Goal: Information Seeking & Learning: Find specific fact

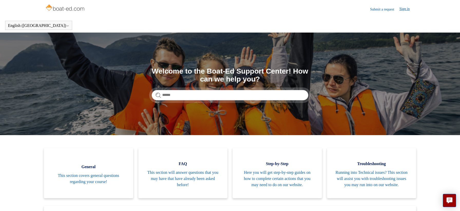
click at [403, 9] on link "Sign in" at bounding box center [406, 9] width 15 height 6
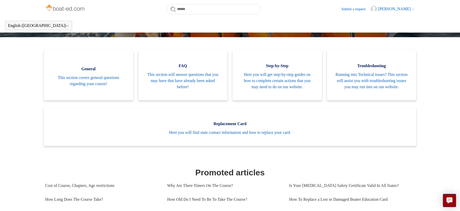
scroll to position [106, 0]
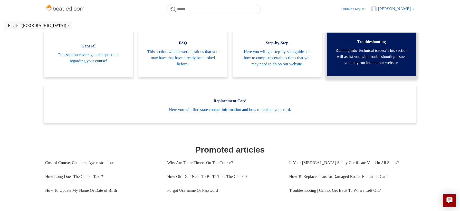
click at [373, 54] on span "Running into Technical issues? This section will assist you with troubleshootin…" at bounding box center [372, 56] width 74 height 18
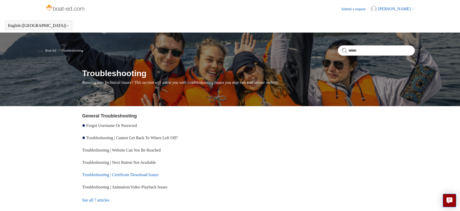
click at [125, 173] on link "Troubleshooting | Certificate Download Issues" at bounding box center [120, 175] width 76 height 4
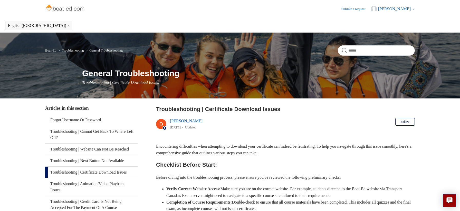
click at [403, 8] on span "[PERSON_NAME]" at bounding box center [394, 9] width 33 height 4
click at [388, 18] on link "My activities" at bounding box center [392, 19] width 43 height 9
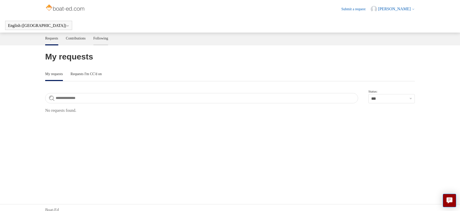
click at [108, 38] on link "Following" at bounding box center [100, 38] width 15 height 11
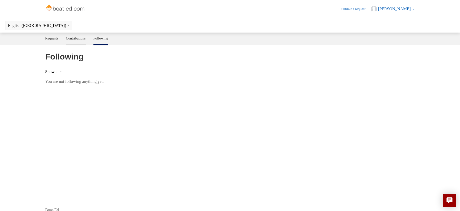
click at [77, 37] on link "Contributions" at bounding box center [76, 38] width 20 height 11
click at [51, 38] on link "Requests" at bounding box center [51, 38] width 13 height 11
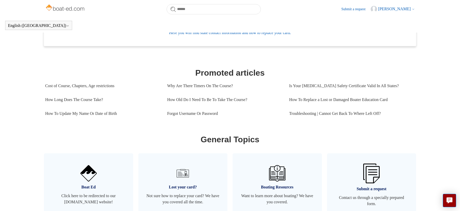
scroll to position [223, 0]
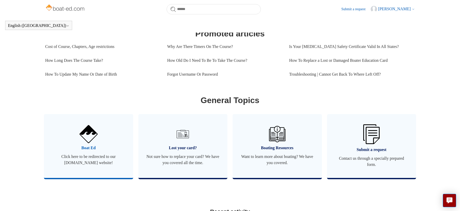
click at [92, 162] on span "Click here to be redirected to our boat-ed.com website!" at bounding box center [89, 160] width 74 height 12
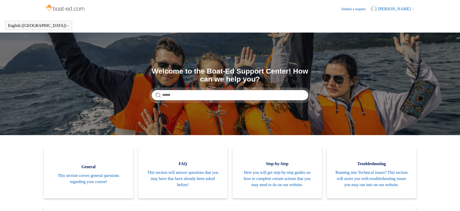
scroll to position [223, 0]
click at [399, 8] on span "[PERSON_NAME]" at bounding box center [394, 9] width 33 height 4
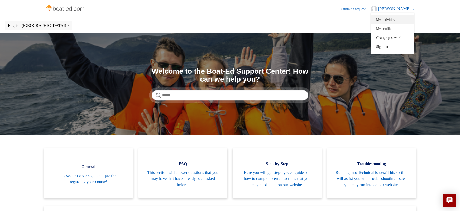
click at [387, 19] on link "My activities" at bounding box center [392, 19] width 43 height 9
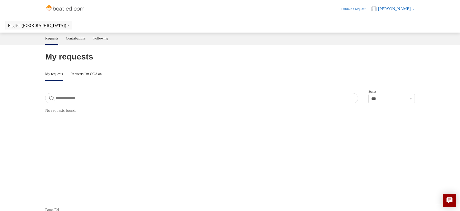
click at [390, 8] on span "[PERSON_NAME]" at bounding box center [394, 9] width 33 height 4
click at [388, 27] on link "My profile" at bounding box center [392, 28] width 43 height 9
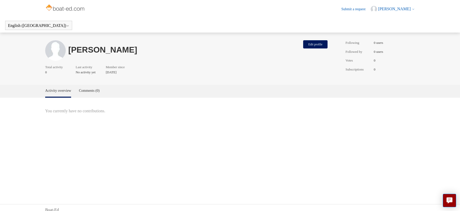
click at [394, 8] on span "[PERSON_NAME]" at bounding box center [394, 9] width 33 height 4
click at [349, 9] on link "Submit a request" at bounding box center [355, 8] width 29 height 5
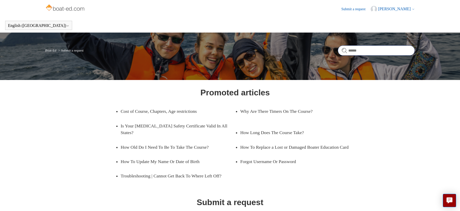
click at [361, 52] on input "Search" at bounding box center [376, 50] width 77 height 10
type input "**********"
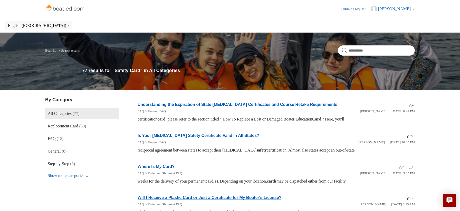
click at [169, 196] on link "Will I Receive a Plastic Card or Just a Certificate for My Boater's License?" at bounding box center [210, 198] width 144 height 4
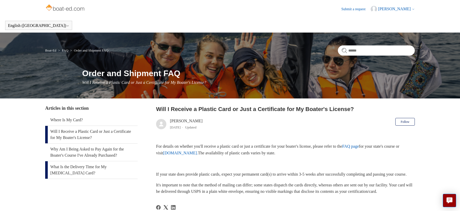
click at [87, 167] on link "What Is the Delivery Time for My [MEDICAL_DATA] Card?" at bounding box center [91, 169] width 92 height 17
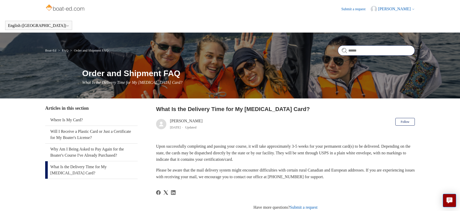
click at [360, 52] on input "Search" at bounding box center [376, 50] width 77 height 10
type input "*********"
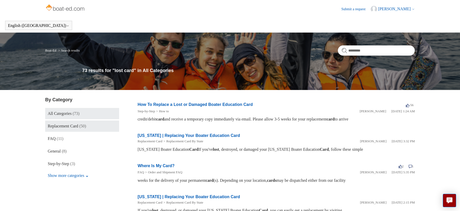
click at [84, 127] on span "(50)" at bounding box center [82, 126] width 7 height 4
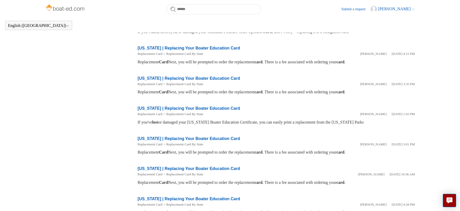
scroll to position [153, 0]
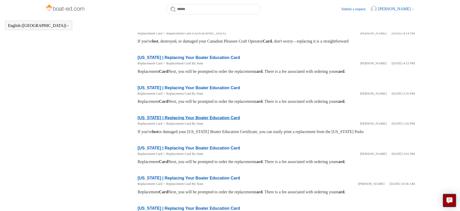
click at [190, 118] on link "Texas | Replacing Your Boater Education Card" at bounding box center [189, 118] width 102 height 4
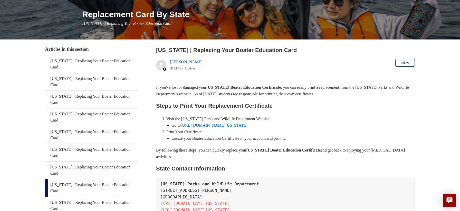
scroll to position [60, 0]
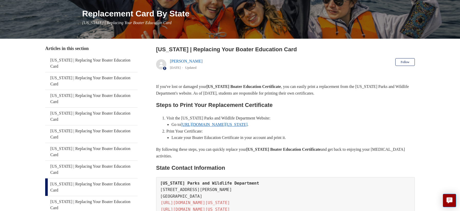
click at [218, 124] on link "https://tpwd.texas.gov/" at bounding box center [214, 124] width 67 height 4
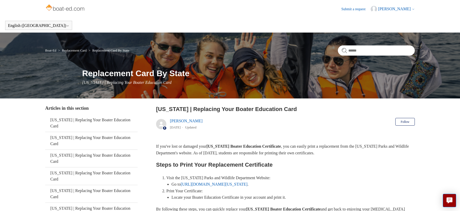
scroll to position [0, 0]
click at [398, 8] on span "[PERSON_NAME]" at bounding box center [394, 9] width 33 height 4
click at [386, 46] on link "Sign out" at bounding box center [392, 46] width 43 height 9
